Goal: Transaction & Acquisition: Purchase product/service

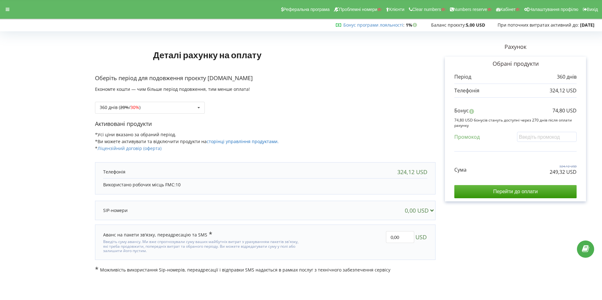
click at [245, 140] on link "сторінці управління продуктами." at bounding box center [243, 142] width 72 height 6
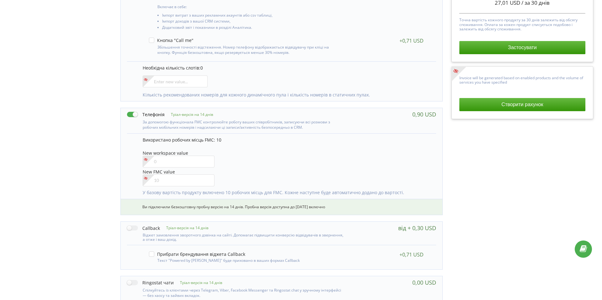
scroll to position [181, 0]
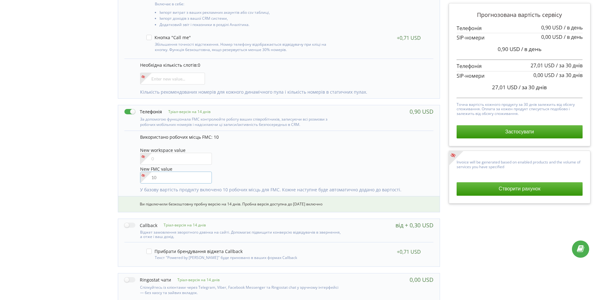
click at [166, 177] on input"] "number" at bounding box center [176, 178] width 72 height 12
type input"] "19"
click at [511, 191] on button "Створити рахунок" at bounding box center [520, 188] width 126 height 13
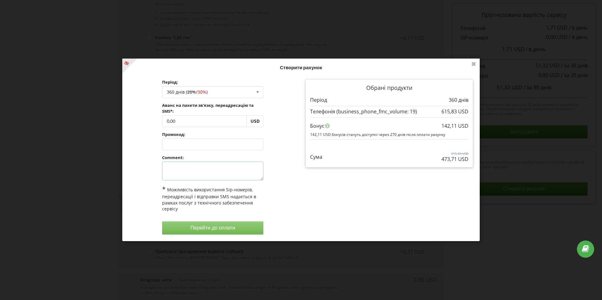
click at [204, 172] on textarea at bounding box center [213, 171] width 102 height 19
type textarea "1"
click at [348, 185] on div "Обрані продукти Період 360 днів" at bounding box center [389, 157] width 177 height 164
click at [248, 229] on button "Перейти до оплати" at bounding box center [213, 228] width 102 height 13
